Goal: Transaction & Acquisition: Purchase product/service

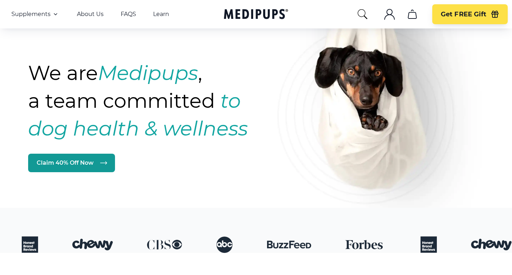
scroll to position [36, 0]
click at [72, 163] on link "Claim 40% Off Now" at bounding box center [71, 163] width 87 height 19
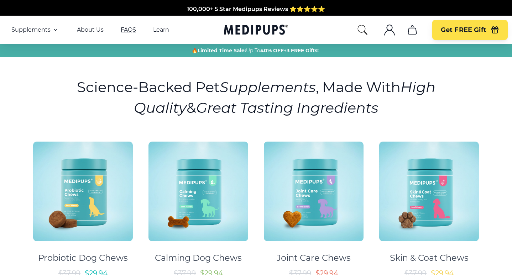
click at [133, 27] on link "FAQS" at bounding box center [128, 29] width 15 height 7
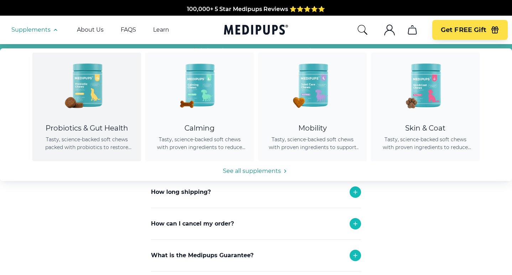
click at [85, 130] on div "Probiotics & Gut Health" at bounding box center [87, 128] width 92 height 9
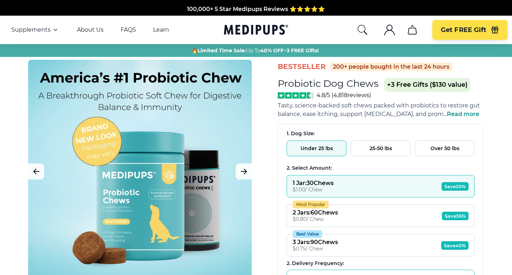
click at [471, 113] on span "Read more" at bounding box center [463, 114] width 32 height 7
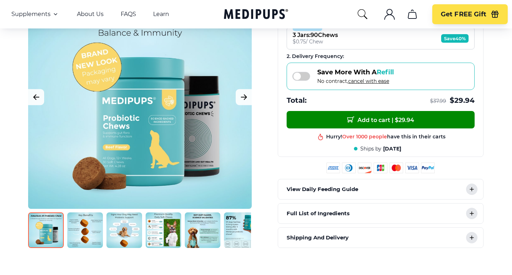
scroll to position [249, 0]
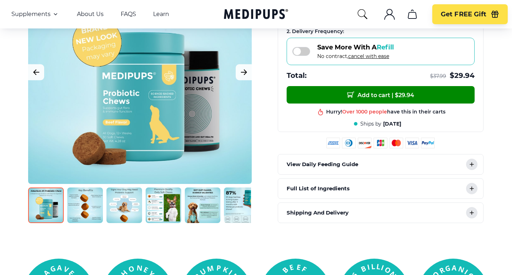
click at [85, 207] on img at bounding box center [85, 206] width 36 height 36
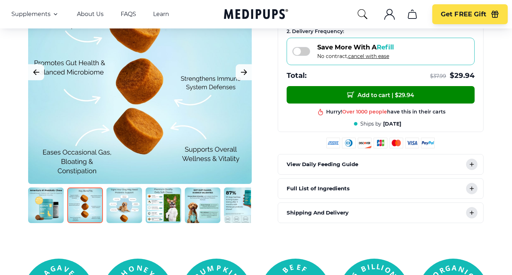
click at [129, 209] on img at bounding box center [125, 206] width 36 height 36
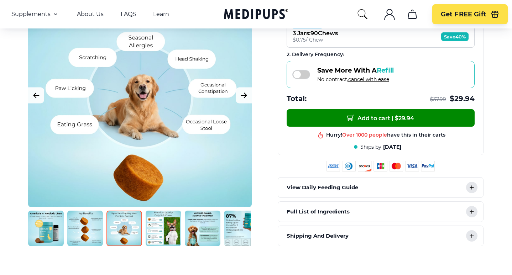
scroll to position [214, 0]
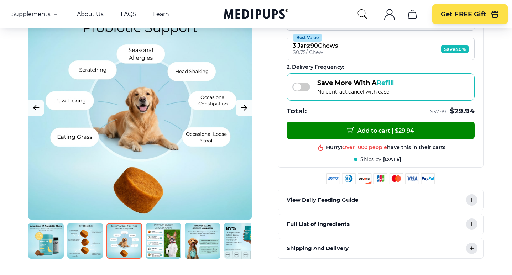
click at [168, 240] on img at bounding box center [164, 241] width 36 height 36
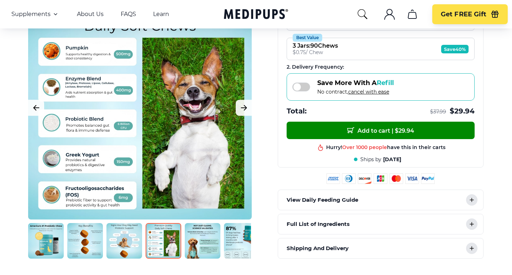
click at [201, 246] on img at bounding box center [203, 241] width 36 height 36
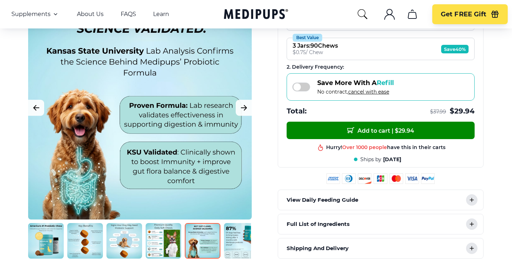
click at [232, 242] on img at bounding box center [242, 241] width 36 height 36
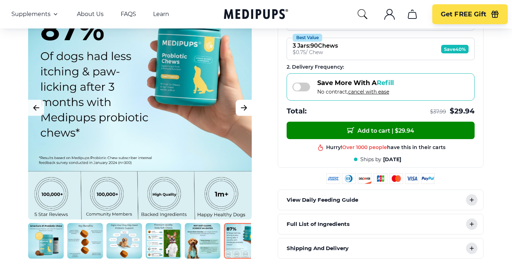
click at [248, 104] on icon "Next Image" at bounding box center [244, 107] width 9 height 9
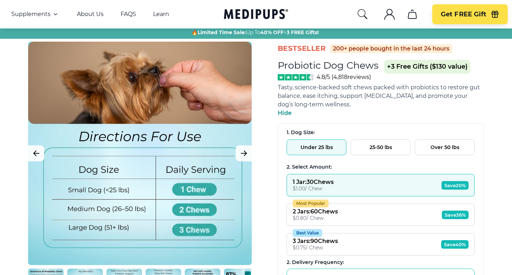
scroll to position [0, 0]
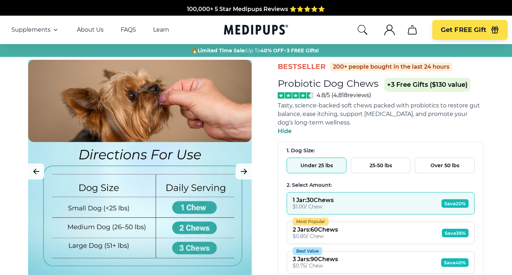
click at [451, 166] on button "Over 50 lbs" at bounding box center [445, 166] width 60 height 16
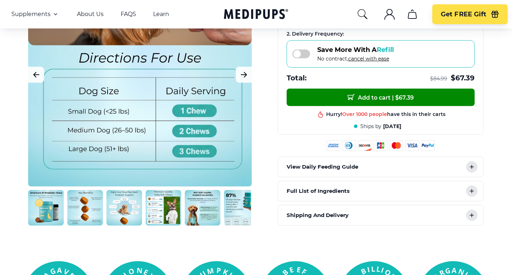
scroll to position [249, 0]
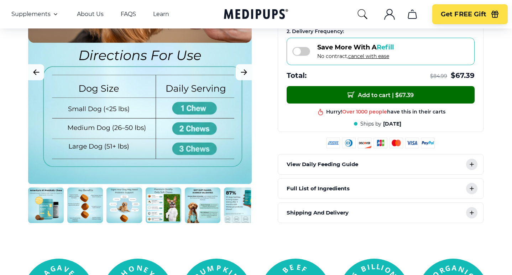
click at [323, 99] on button "Add to cart | $ 67.39" at bounding box center [381, 94] width 188 height 17
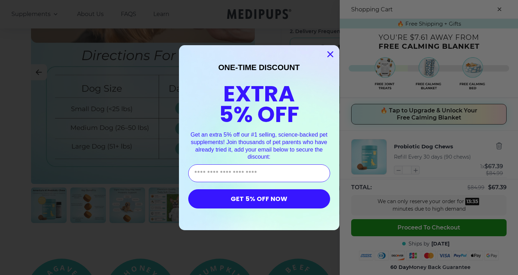
click at [492, 9] on div "Close dialog ONE-TIME DISCOUNT EXTRA 5% OFF Get an extra 5% off our #1 selling,…" at bounding box center [259, 137] width 518 height 275
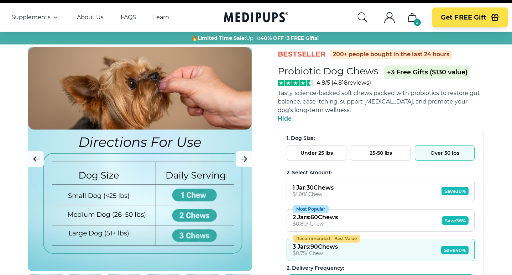
scroll to position [0, 0]
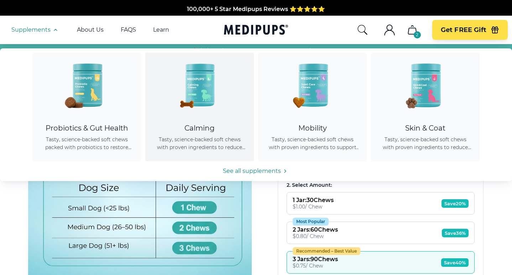
click at [195, 124] on link "Calming Tasty, science-backed soft chews with proven ingredients to reduce anxi…" at bounding box center [199, 107] width 109 height 109
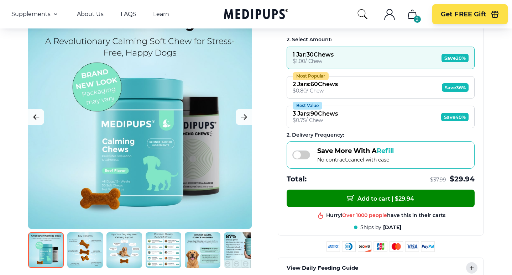
scroll to position [143, 0]
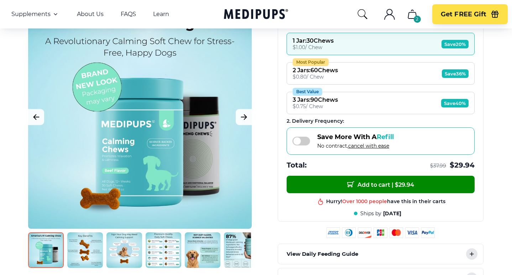
click at [84, 247] on img at bounding box center [85, 251] width 36 height 36
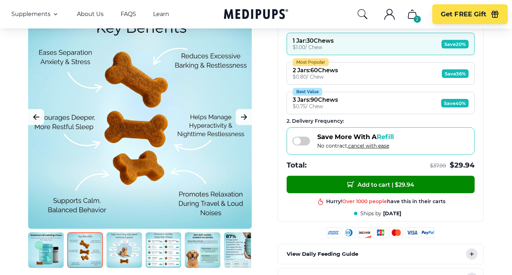
click at [129, 246] on img at bounding box center [125, 251] width 36 height 36
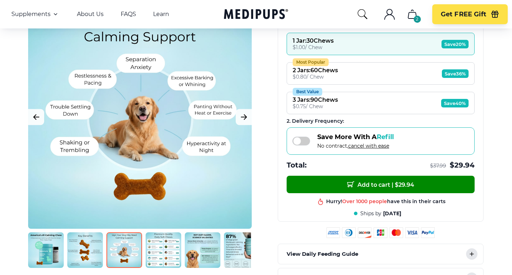
click at [174, 255] on img at bounding box center [164, 251] width 36 height 36
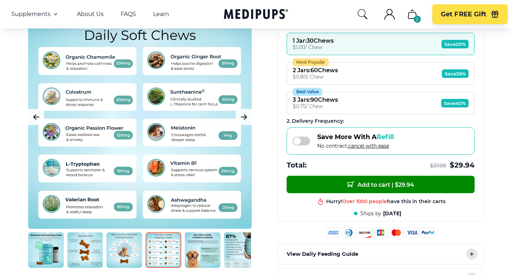
click at [208, 245] on img at bounding box center [203, 251] width 36 height 36
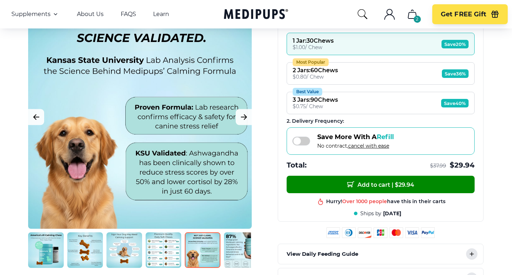
click at [234, 252] on img at bounding box center [242, 251] width 36 height 36
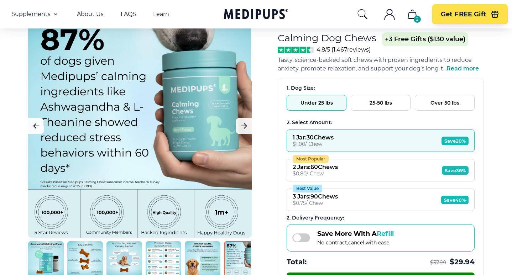
scroll to position [36, 0]
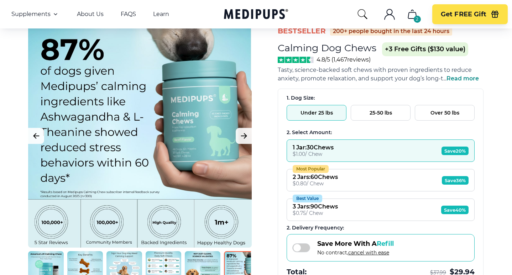
click at [449, 114] on button "Over 50 lbs" at bounding box center [445, 113] width 60 height 16
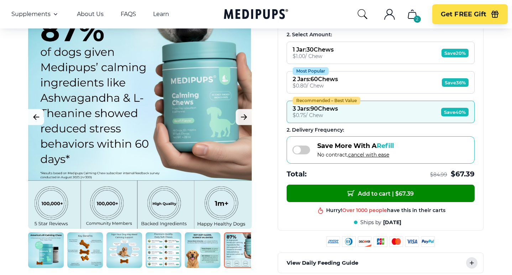
scroll to position [143, 0]
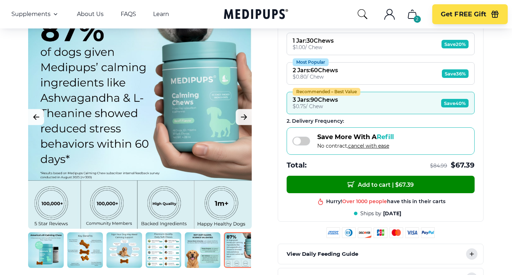
click at [391, 70] on button "Most Popular 2 Jars : 60 Chews $ 0.80 / Chew Save 36%" at bounding box center [381, 73] width 188 height 22
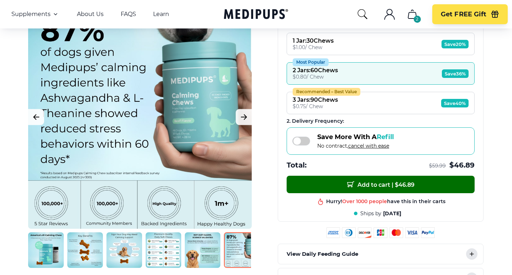
click at [425, 181] on button "Add to cart | $ 46.89" at bounding box center [381, 184] width 188 height 17
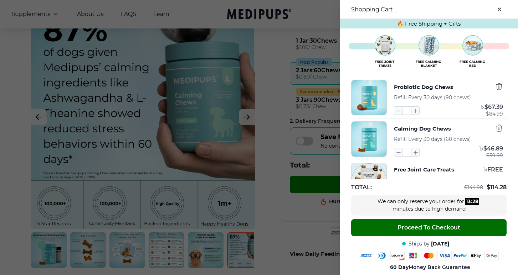
click at [418, 223] on button "Proceed To Checkout" at bounding box center [428, 227] width 155 height 17
